Goal: Task Accomplishment & Management: Manage account settings

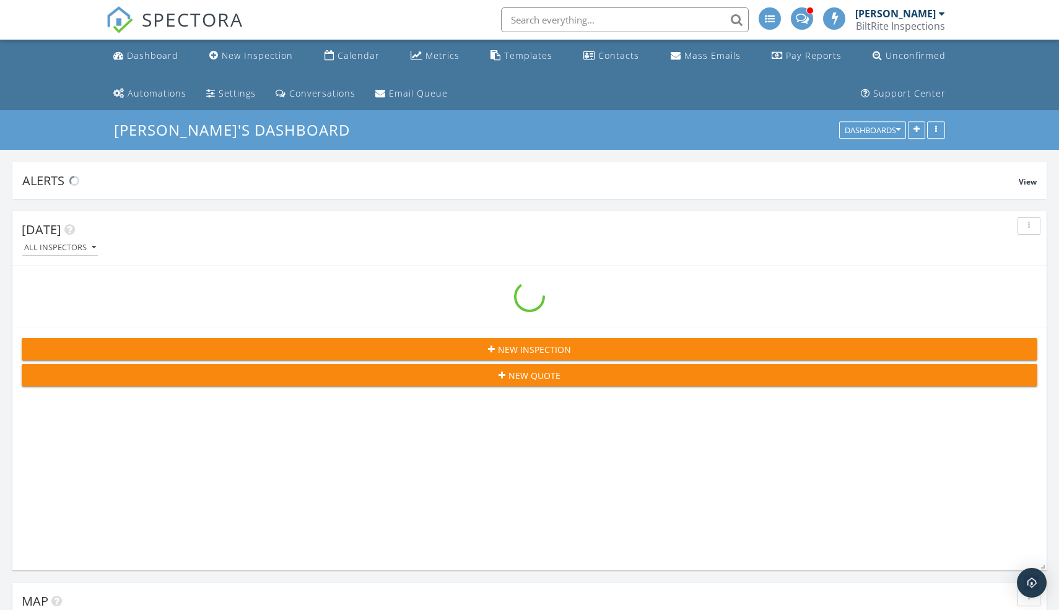
scroll to position [266, 1034]
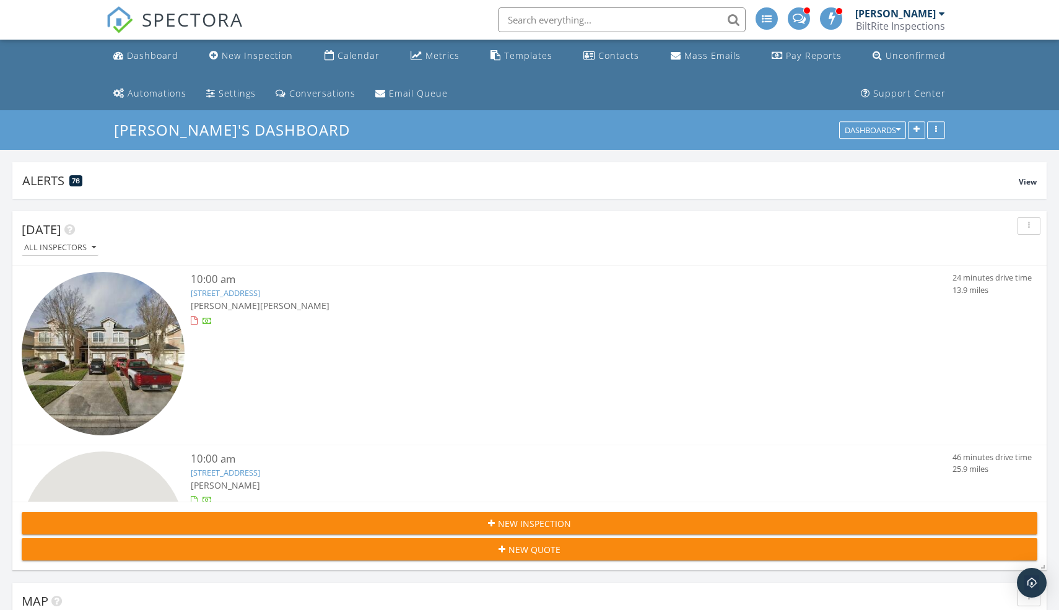
click at [604, 21] on input "text" at bounding box center [622, 19] width 248 height 25
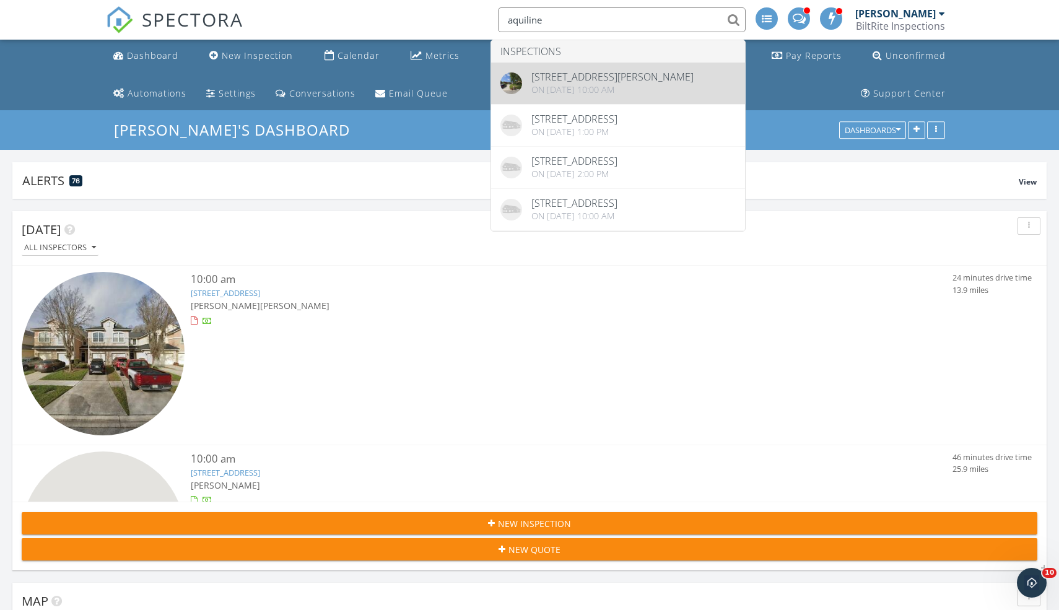
type input "aquiline"
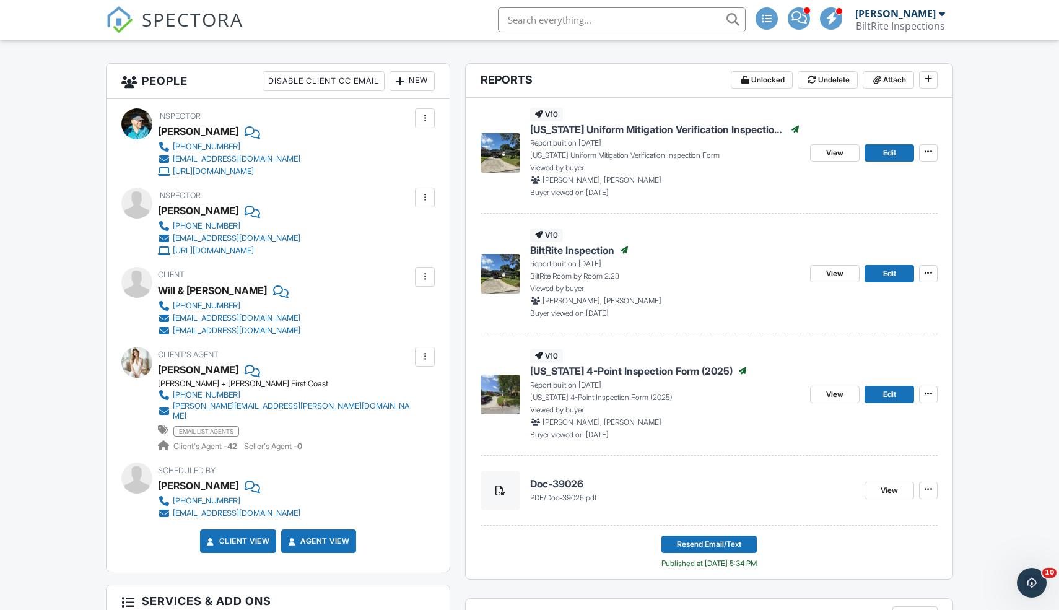
scroll to position [338, 0]
click at [846, 272] on link "View" at bounding box center [835, 274] width 50 height 17
click at [842, 148] on span "View" at bounding box center [834, 153] width 17 height 12
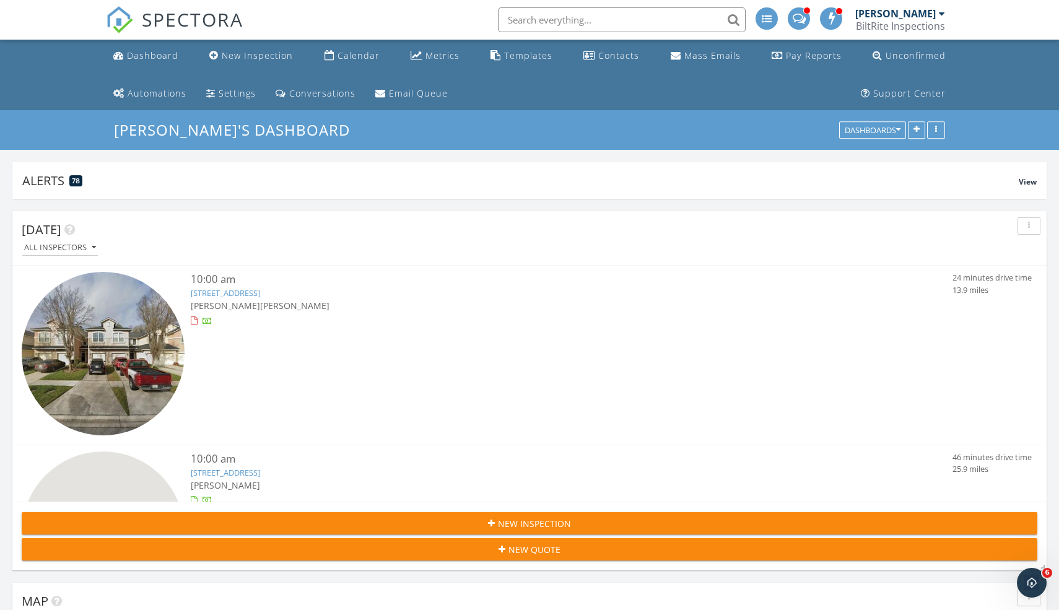
click at [553, 19] on input "text" at bounding box center [622, 19] width 248 height 25
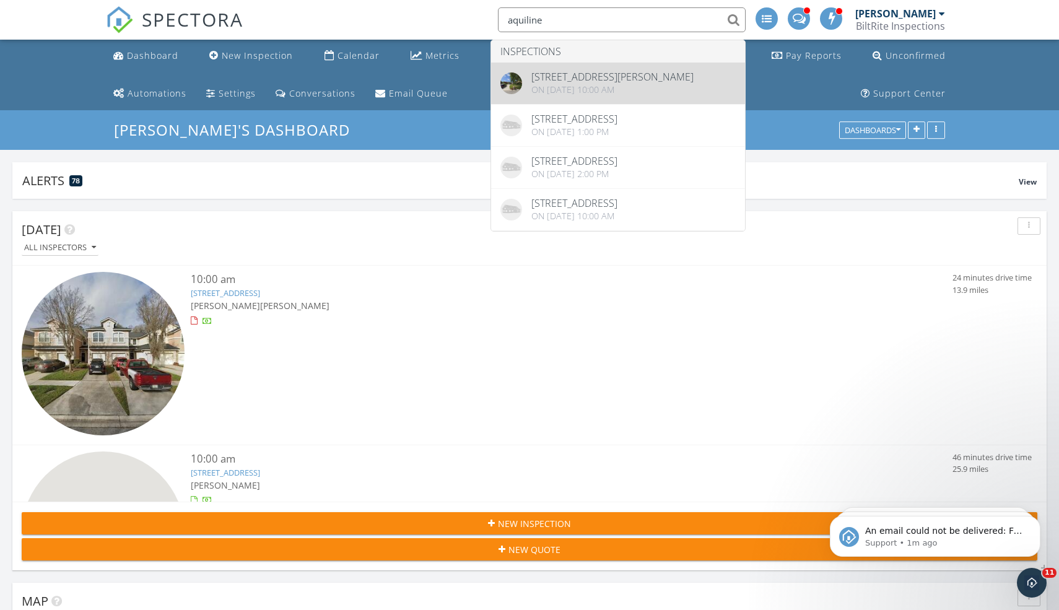
type input "aquiline"
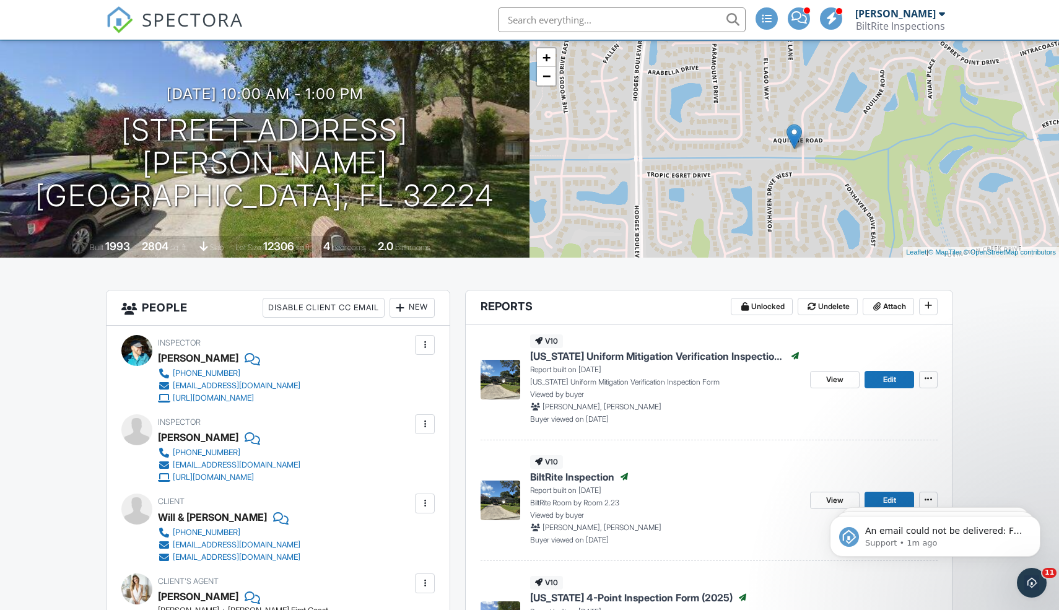
scroll to position [116, 0]
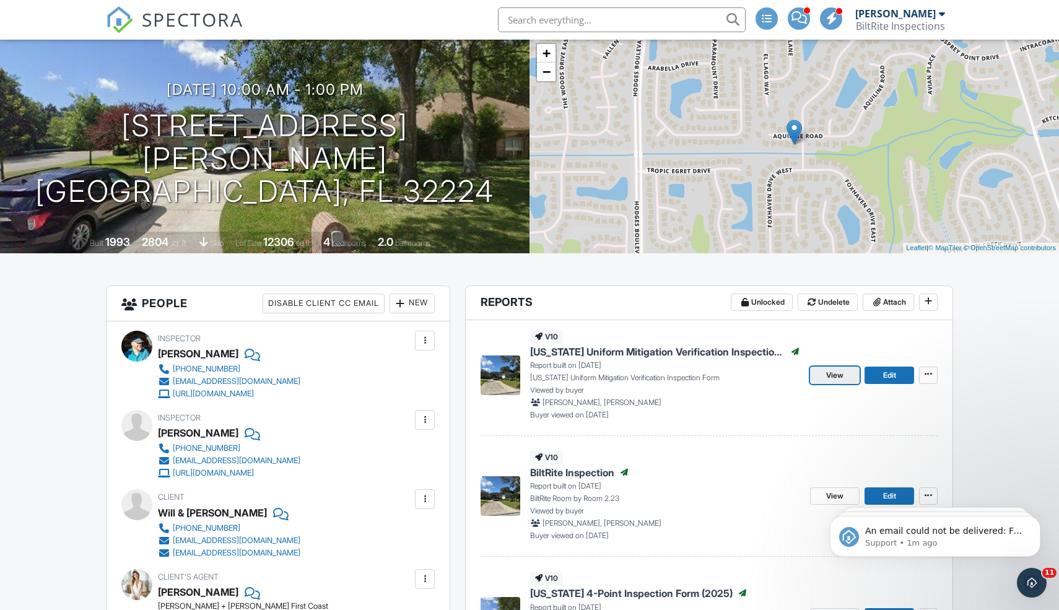
click at [829, 372] on span "View" at bounding box center [834, 375] width 17 height 12
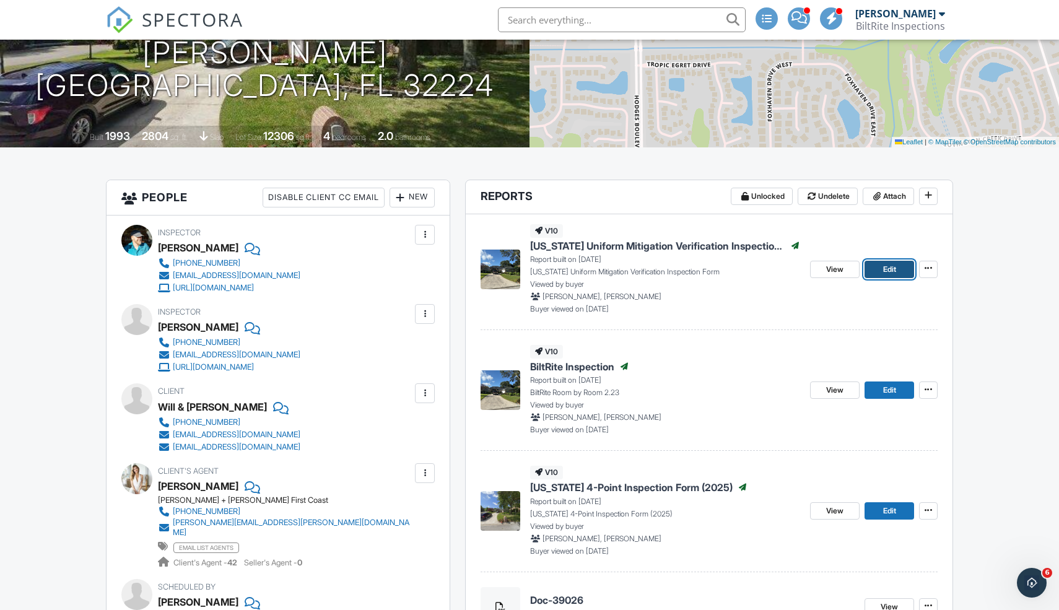
click at [891, 272] on span "Edit" at bounding box center [889, 269] width 13 height 12
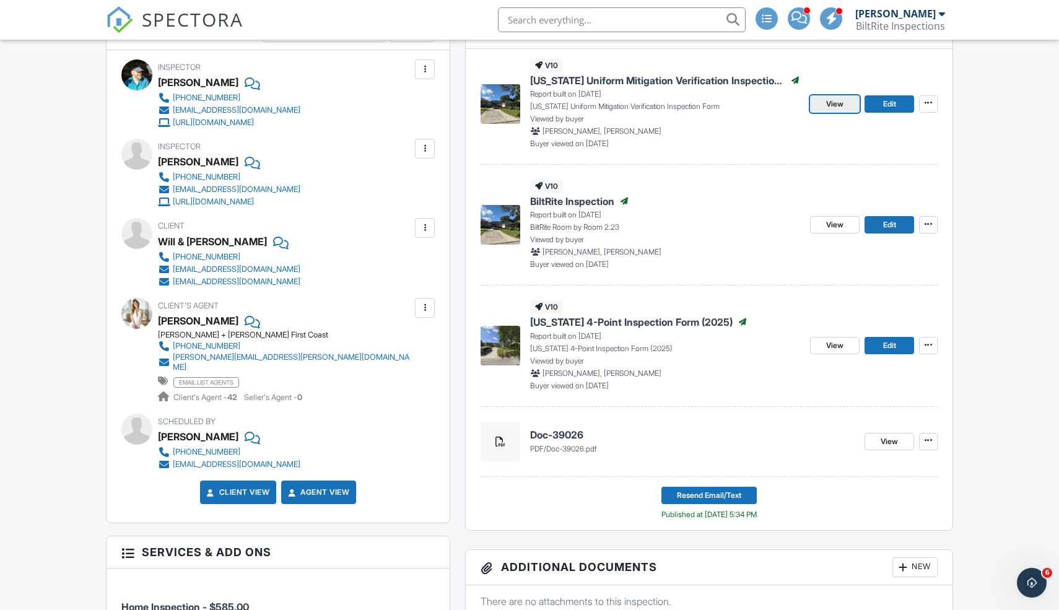
click at [824, 106] on link "View" at bounding box center [835, 103] width 50 height 17
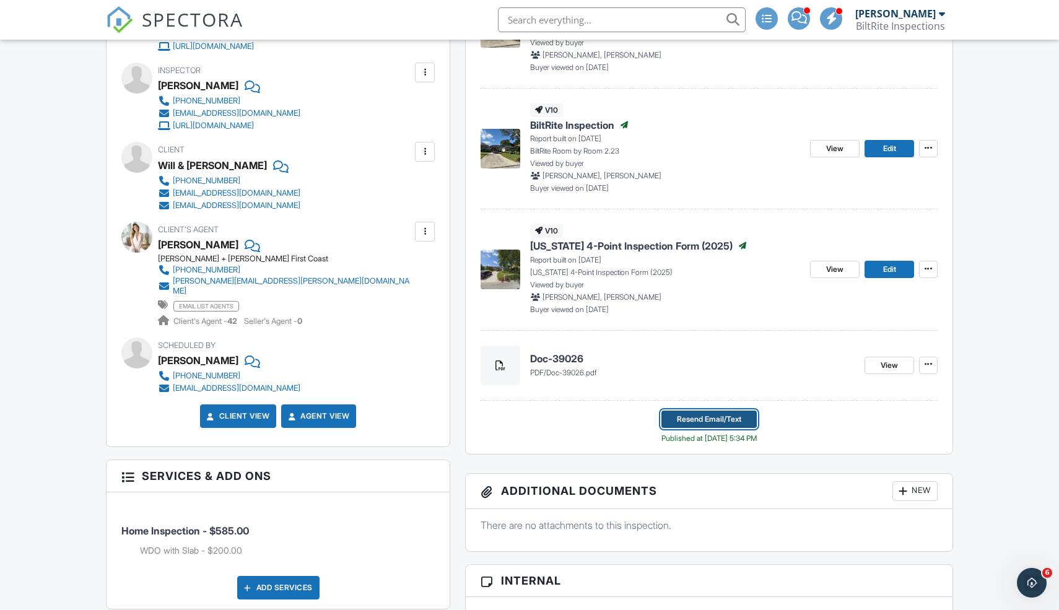
click at [720, 417] on span "Resend Email/Text" at bounding box center [709, 419] width 64 height 12
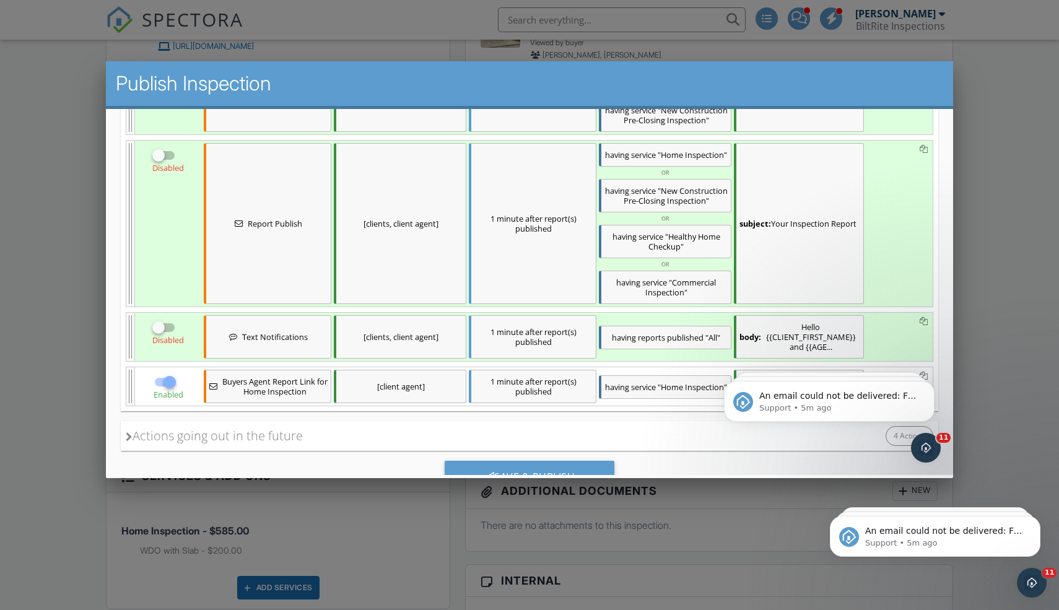
scroll to position [435, 0]
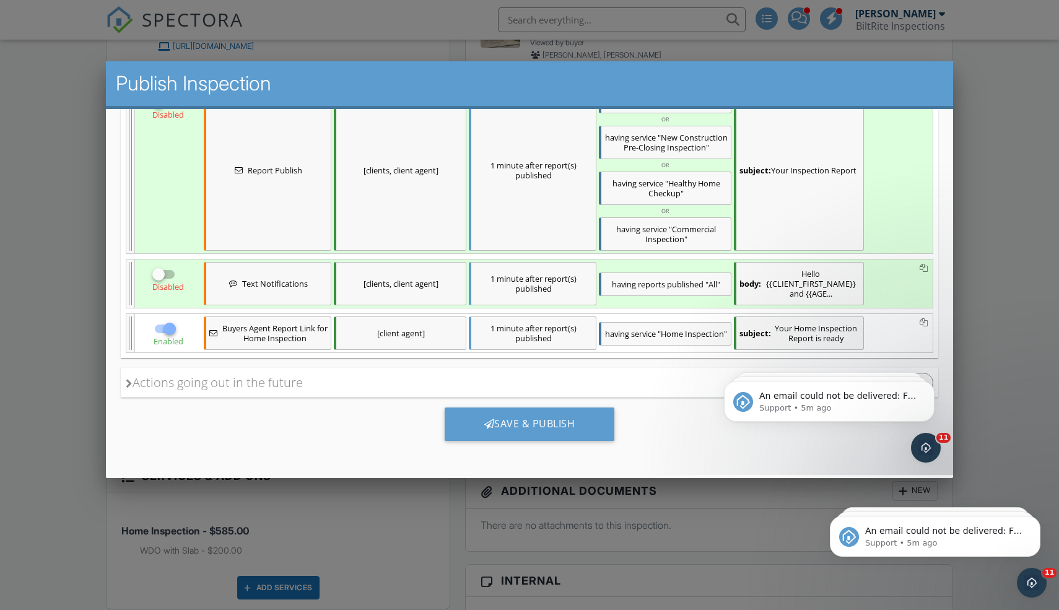
click at [163, 272] on div at bounding box center [158, 273] width 21 height 21
checkbox input "true"
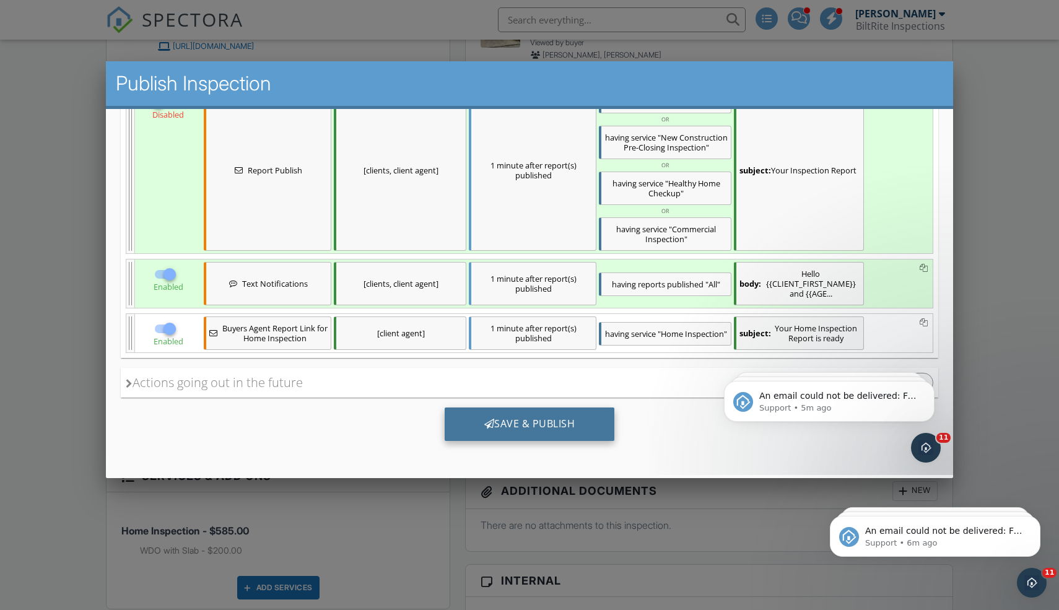
click at [549, 426] on div "Save & Publish" at bounding box center [530, 423] width 170 height 33
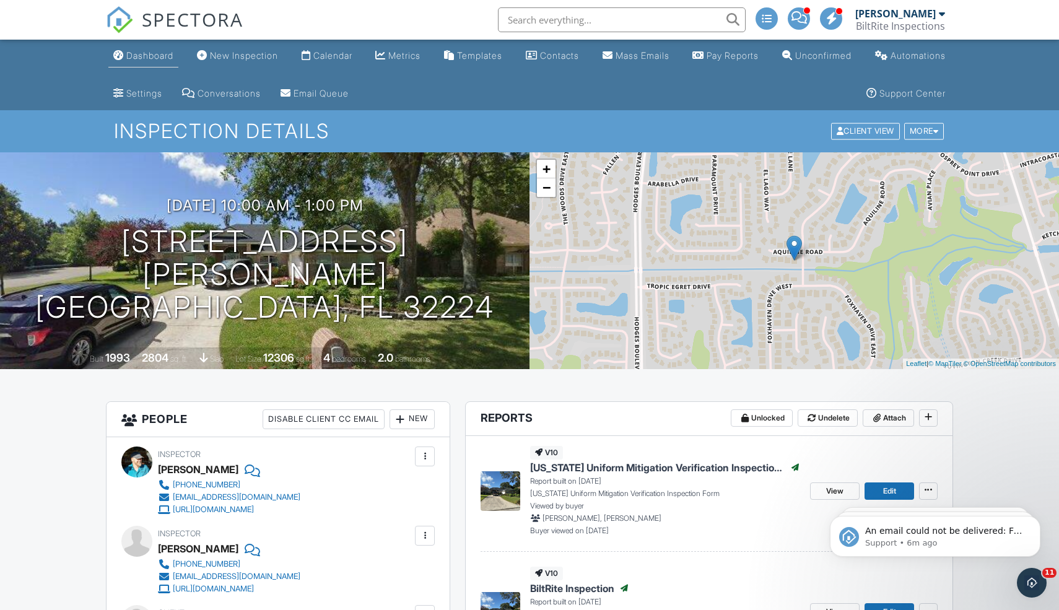
click at [145, 59] on div "Dashboard" at bounding box center [149, 55] width 47 height 11
